Goal: Communication & Community: Participate in discussion

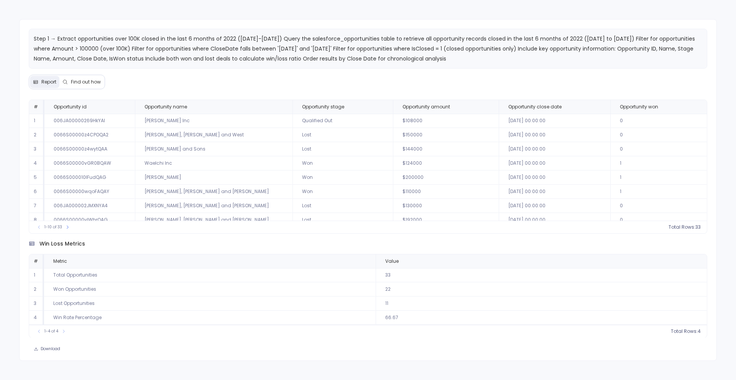
scroll to position [35, 0]
